Goal: Task Accomplishment & Management: Use online tool/utility

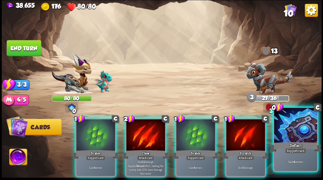
drag, startPoint x: 300, startPoint y: 133, endPoint x: 300, endPoint y: 129, distance: 3.8
click at [300, 133] on div at bounding box center [295, 126] width 43 height 36
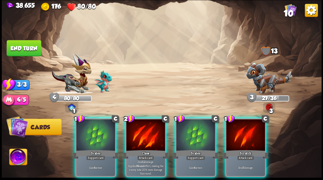
click at [265, 81] on img at bounding box center [269, 78] width 46 height 31
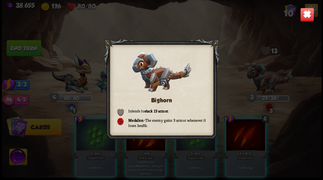
click at [309, 15] on img at bounding box center [307, 15] width 14 height 14
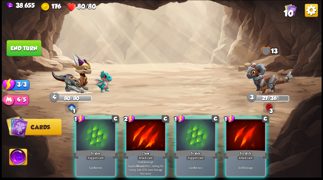
click at [242, 132] on div at bounding box center [245, 135] width 39 height 33
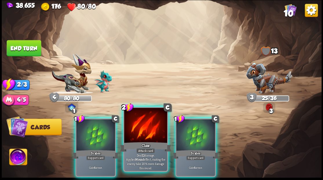
click at [141, 125] on div at bounding box center [145, 126] width 43 height 36
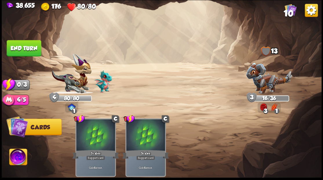
click at [31, 45] on button "End turn" at bounding box center [24, 48] width 34 height 16
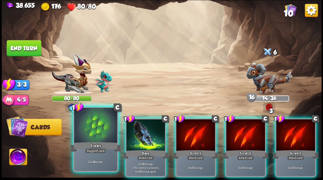
click at [85, 136] on div at bounding box center [95, 126] width 43 height 36
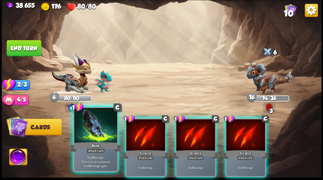
click at [93, 134] on div at bounding box center [95, 126] width 43 height 36
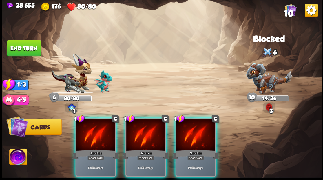
click at [93, 134] on div at bounding box center [95, 135] width 39 height 33
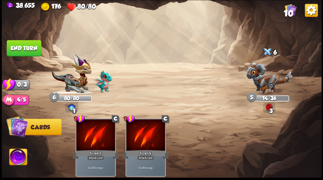
drag, startPoint x: 27, startPoint y: 49, endPoint x: 54, endPoint y: 77, distance: 39.5
click at [29, 50] on button "End turn" at bounding box center [24, 48] width 34 height 16
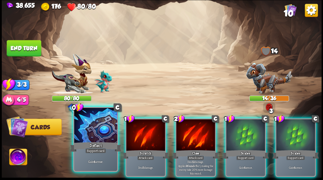
click at [105, 123] on div at bounding box center [95, 126] width 43 height 36
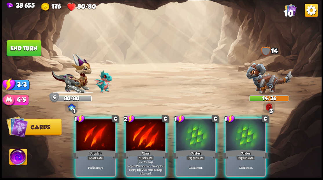
click at [264, 72] on img at bounding box center [269, 78] width 46 height 31
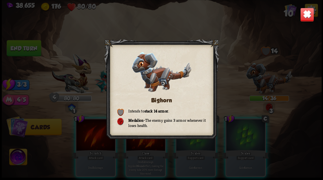
click at [302, 17] on img at bounding box center [307, 15] width 14 height 14
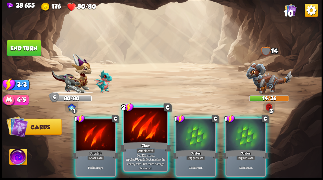
drag, startPoint x: 142, startPoint y: 132, endPoint x: 138, endPoint y: 130, distance: 4.5
click at [141, 131] on div at bounding box center [145, 126] width 43 height 36
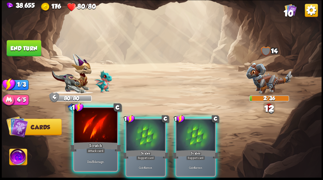
click at [100, 133] on div at bounding box center [95, 126] width 43 height 36
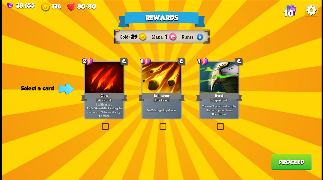
drag, startPoint x: 162, startPoint y: 126, endPoint x: 289, endPoint y: 178, distance: 137.4
click at [158, 124] on label at bounding box center [158, 124] width 0 height 0
click at [0, 0] on input "checkbox" at bounding box center [0, 0] width 0 height 0
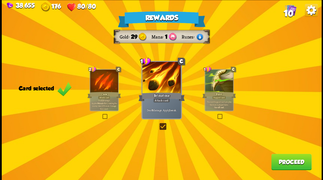
drag, startPoint x: 295, startPoint y: 165, endPoint x: 295, endPoint y: 159, distance: 6.4
click at [295, 159] on button "Proceed" at bounding box center [291, 162] width 40 height 16
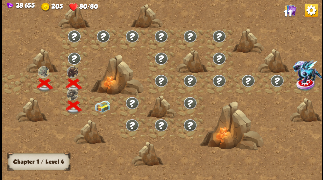
click at [100, 106] on img at bounding box center [102, 106] width 16 height 12
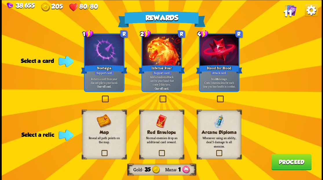
click at [158, 151] on label at bounding box center [158, 151] width 0 height 0
click at [0, 0] on input "checkbox" at bounding box center [0, 0] width 0 height 0
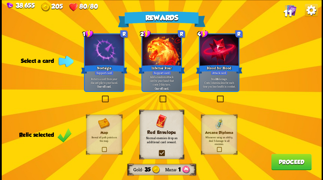
click at [286, 159] on button "Proceed" at bounding box center [291, 162] width 40 height 16
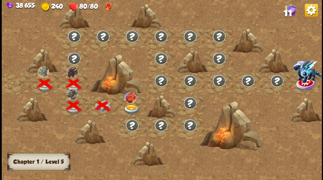
click at [132, 105] on img at bounding box center [131, 110] width 16 height 10
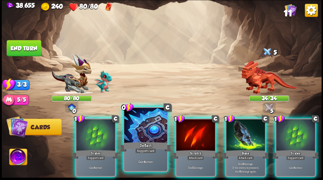
click at [135, 133] on div at bounding box center [145, 126] width 43 height 36
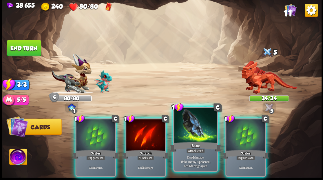
click at [188, 137] on div at bounding box center [195, 126] width 43 height 36
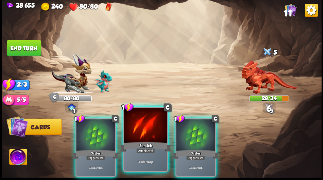
click at [150, 136] on div at bounding box center [145, 126] width 43 height 36
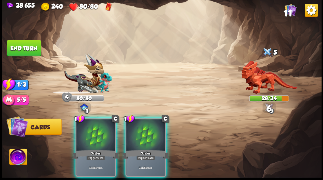
drag, startPoint x: 150, startPoint y: 136, endPoint x: 148, endPoint y: 126, distance: 10.0
click at [149, 135] on div at bounding box center [145, 135] width 39 height 33
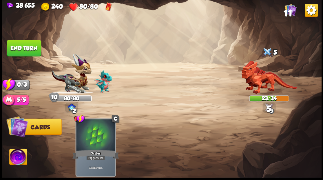
drag, startPoint x: 25, startPoint y: 41, endPoint x: 200, endPoint y: 66, distance: 177.3
click at [27, 42] on button "End turn" at bounding box center [24, 48] width 34 height 16
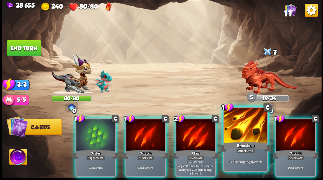
click at [238, 128] on div at bounding box center [245, 126] width 43 height 36
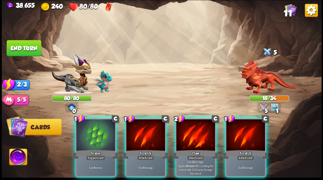
drag, startPoint x: 84, startPoint y: 133, endPoint x: 144, endPoint y: 130, distance: 60.1
click at [85, 134] on div at bounding box center [95, 135] width 39 height 33
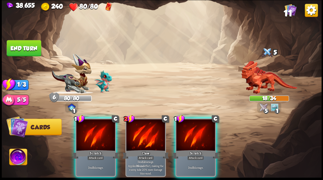
drag, startPoint x: 196, startPoint y: 127, endPoint x: 175, endPoint y: 123, distance: 22.0
click at [192, 125] on div at bounding box center [195, 135] width 39 height 33
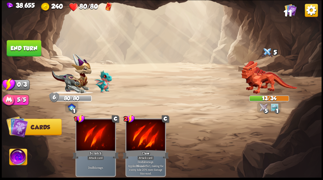
drag, startPoint x: 20, startPoint y: 53, endPoint x: 42, endPoint y: 55, distance: 21.5
click at [22, 53] on button "End turn" at bounding box center [24, 48] width 34 height 16
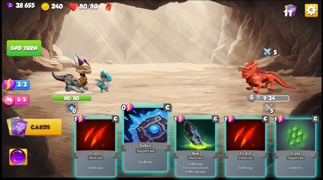
click at [142, 134] on div at bounding box center [145, 126] width 43 height 36
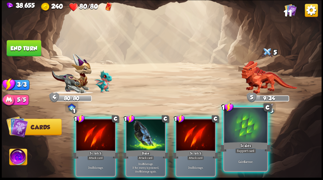
click at [247, 136] on div at bounding box center [245, 126] width 43 height 36
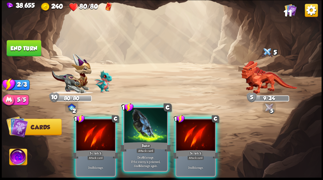
click at [142, 135] on div at bounding box center [145, 126] width 43 height 36
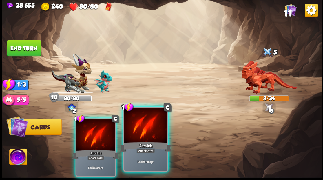
click at [144, 135] on div at bounding box center [145, 126] width 43 height 36
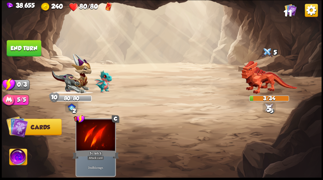
click at [20, 49] on button "End turn" at bounding box center [24, 48] width 34 height 16
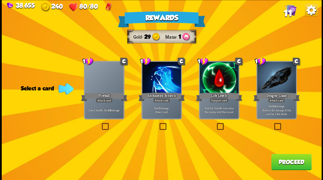
drag, startPoint x: 276, startPoint y: 125, endPoint x: 279, endPoint y: 133, distance: 8.9
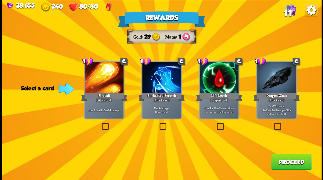
click at [273, 124] on label at bounding box center [273, 124] width 0 height 0
click at [0, 0] on input "checkbox" at bounding box center [0, 0] width 0 height 0
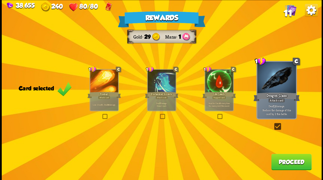
click at [283, 164] on button "Proceed" at bounding box center [291, 162] width 40 height 16
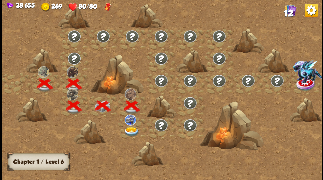
click at [130, 130] on img at bounding box center [131, 132] width 16 height 10
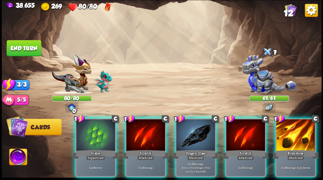
drag, startPoint x: 96, startPoint y: 139, endPoint x: 117, endPoint y: 134, distance: 21.5
click at [100, 138] on div at bounding box center [95, 135] width 39 height 33
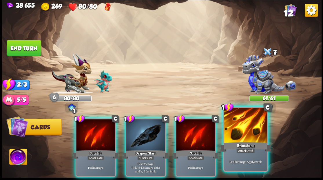
click at [244, 132] on div at bounding box center [245, 126] width 43 height 36
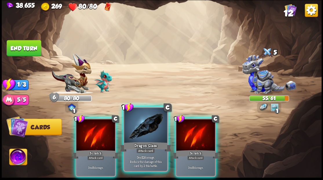
click at [139, 138] on div at bounding box center [145, 126] width 43 height 36
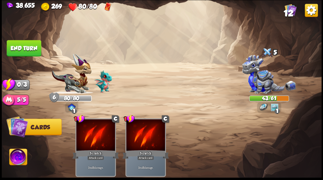
click at [22, 54] on button "End turn" at bounding box center [24, 48] width 34 height 16
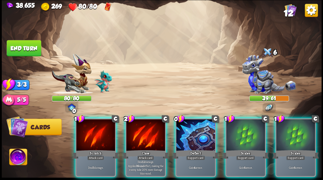
click at [189, 123] on div at bounding box center [195, 135] width 39 height 33
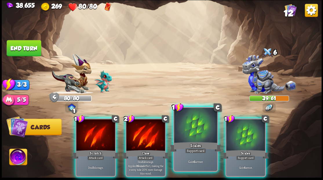
click at [189, 123] on div at bounding box center [195, 126] width 43 height 36
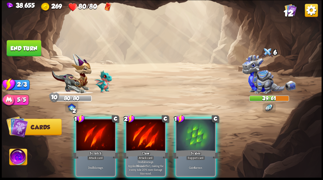
click at [130, 136] on div at bounding box center [145, 135] width 39 height 33
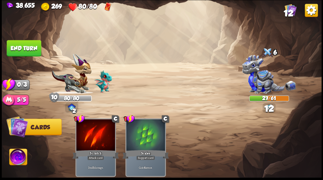
drag, startPoint x: 17, startPoint y: 44, endPoint x: 39, endPoint y: 48, distance: 22.4
click at [17, 44] on button "End turn" at bounding box center [24, 48] width 34 height 16
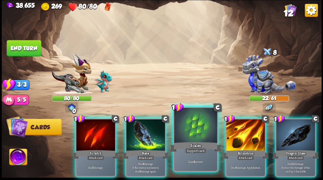
click at [191, 137] on div at bounding box center [195, 126] width 43 height 36
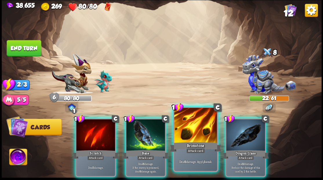
click at [190, 129] on div at bounding box center [195, 126] width 43 height 36
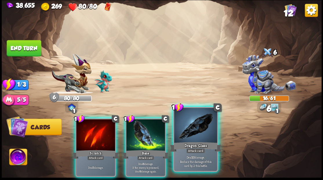
click at [189, 129] on div at bounding box center [195, 126] width 43 height 36
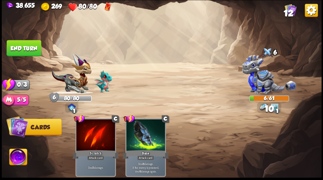
click at [33, 53] on button "End turn" at bounding box center [24, 48] width 34 height 16
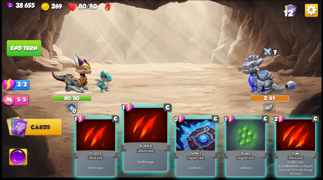
click at [147, 135] on div at bounding box center [145, 126] width 43 height 36
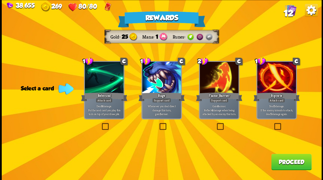
click at [273, 124] on label at bounding box center [273, 124] width 0 height 0
click at [0, 0] on input "checkbox" at bounding box center [0, 0] width 0 height 0
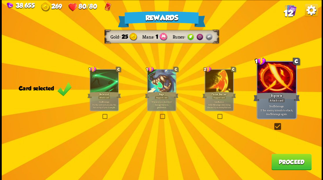
click at [295, 164] on button "Proceed" at bounding box center [291, 162] width 40 height 16
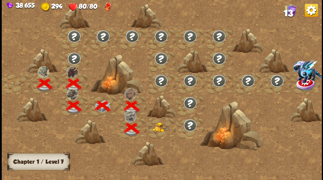
click at [159, 127] on img at bounding box center [160, 127] width 16 height 10
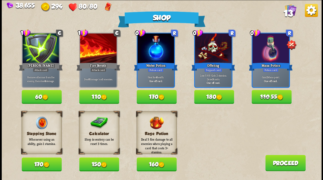
click at [272, 97] on button "110 55" at bounding box center [271, 97] width 40 height 14
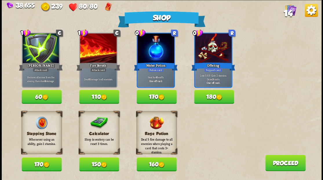
click at [95, 167] on button "150" at bounding box center [99, 164] width 40 height 14
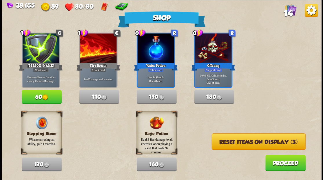
click at [254, 142] on button "Reset items on display (3)" at bounding box center [258, 141] width 94 height 17
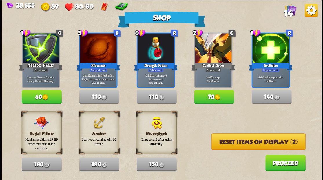
click at [254, 141] on button "Reset items on display (2)" at bounding box center [258, 141] width 94 height 17
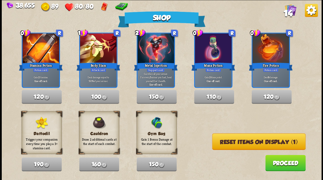
click at [254, 141] on button "Reset items on display (1)" at bounding box center [259, 141] width 94 height 17
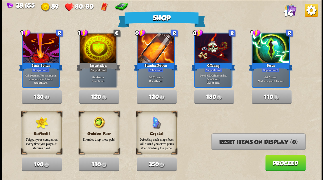
click at [291, 11] on span "14" at bounding box center [287, 13] width 9 height 10
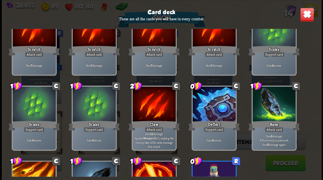
scroll to position [95, 0]
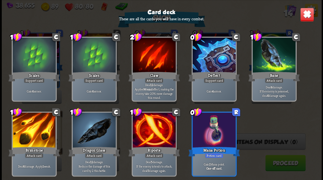
click at [307, 16] on img at bounding box center [307, 15] width 14 height 14
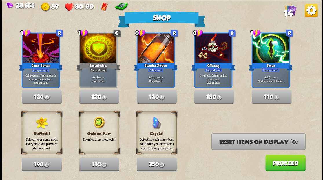
click at [279, 164] on button "Proceed" at bounding box center [285, 163] width 40 height 16
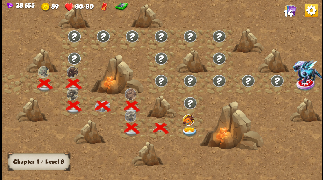
click at [191, 130] on img at bounding box center [190, 132] width 16 height 10
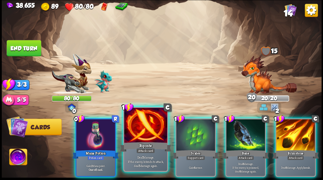
click at [149, 131] on div at bounding box center [145, 126] width 43 height 36
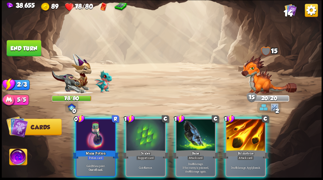
click at [261, 77] on img at bounding box center [269, 74] width 56 height 38
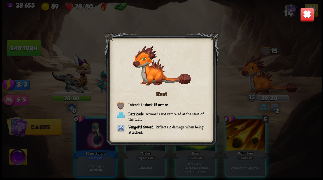
click at [308, 16] on img at bounding box center [307, 15] width 14 height 14
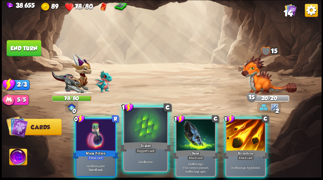
click at [150, 131] on div at bounding box center [145, 126] width 43 height 36
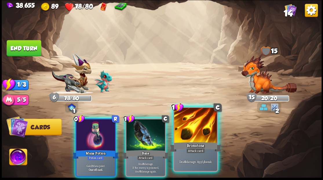
click at [184, 132] on div at bounding box center [195, 126] width 43 height 36
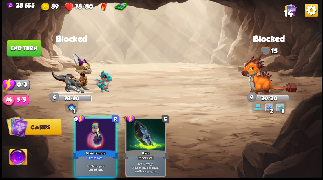
drag, startPoint x: 107, startPoint y: 128, endPoint x: 107, endPoint y: 117, distance: 11.0
click at [107, 128] on div at bounding box center [95, 135] width 39 height 33
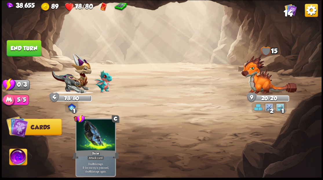
click at [31, 46] on button "End turn" at bounding box center [24, 48] width 34 height 16
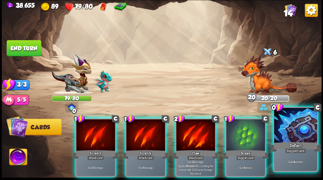
click at [297, 130] on div at bounding box center [295, 126] width 43 height 36
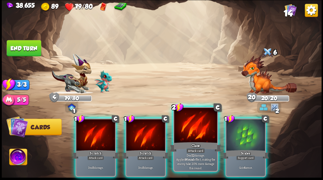
click at [192, 127] on div at bounding box center [195, 126] width 43 height 36
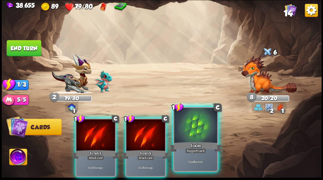
click at [198, 131] on div at bounding box center [195, 126] width 43 height 36
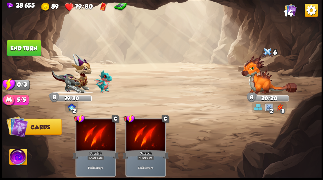
click at [18, 48] on button "End turn" at bounding box center [24, 48] width 34 height 16
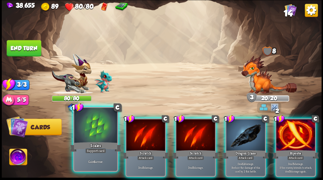
click at [97, 127] on div at bounding box center [95, 126] width 43 height 36
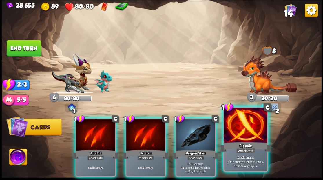
click at [257, 128] on div at bounding box center [245, 126] width 43 height 36
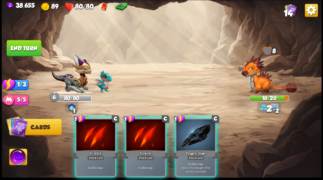
drag, startPoint x: 202, startPoint y: 127, endPoint x: 94, endPoint y: 100, distance: 111.1
click at [202, 127] on div at bounding box center [195, 135] width 39 height 33
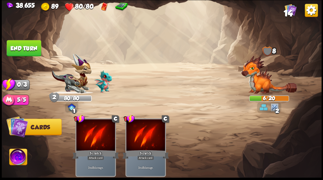
click at [18, 50] on button "End turn" at bounding box center [24, 48] width 34 height 16
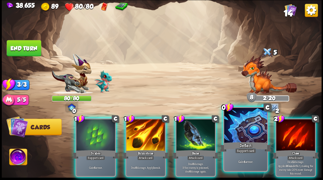
click at [252, 128] on div at bounding box center [245, 126] width 43 height 36
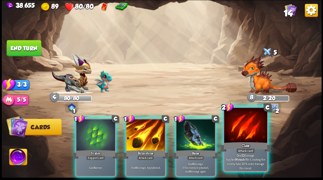
click at [251, 130] on div at bounding box center [245, 126] width 43 height 36
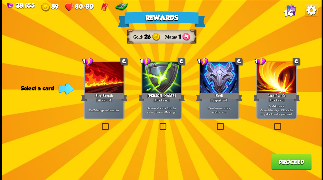
click at [101, 124] on label at bounding box center [101, 124] width 0 height 0
click at [0, 0] on input "checkbox" at bounding box center [0, 0] width 0 height 0
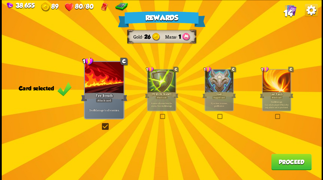
click at [290, 166] on button "Proceed" at bounding box center [291, 162] width 40 height 16
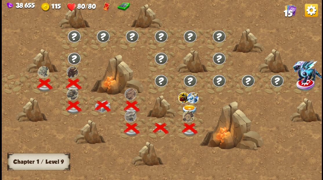
click at [187, 106] on img at bounding box center [190, 110] width 16 height 10
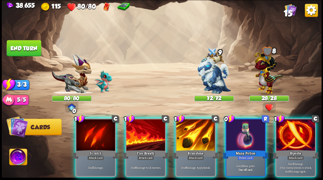
click at [18, 153] on img at bounding box center [18, 158] width 18 height 18
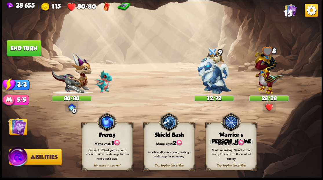
drag, startPoint x: 242, startPoint y: 149, endPoint x: 242, endPoint y: 145, distance: 5.0
click at [243, 148] on div "Mark an enemy. Gain 2 armor every time you hit the marked enemy." at bounding box center [231, 153] width 46 height 13
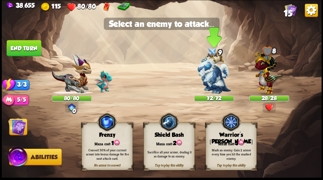
click at [207, 79] on img at bounding box center [214, 73] width 34 height 42
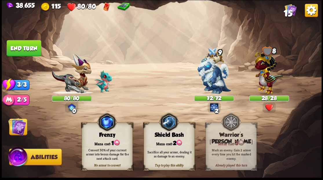
click at [17, 126] on img at bounding box center [17, 126] width 18 height 18
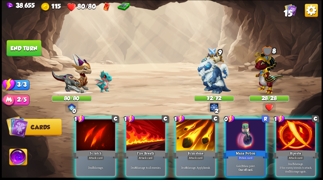
click at [250, 135] on div at bounding box center [245, 135] width 39 height 33
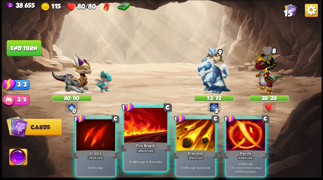
click at [136, 133] on div at bounding box center [145, 126] width 43 height 36
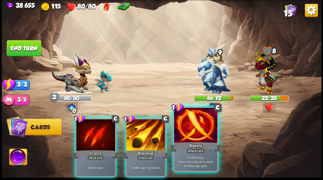
click at [195, 132] on div at bounding box center [195, 126] width 43 height 36
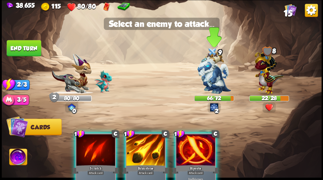
click at [211, 85] on img at bounding box center [214, 73] width 34 height 42
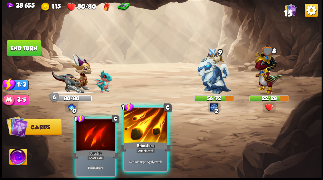
click at [142, 153] on div "Deal 6 damage. Apply 1 weak." at bounding box center [145, 161] width 43 height 19
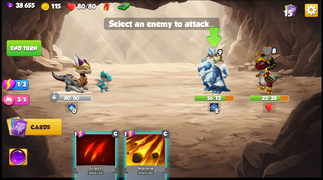
click at [210, 63] on img at bounding box center [214, 73] width 34 height 42
